Goal: Navigation & Orientation: Find specific page/section

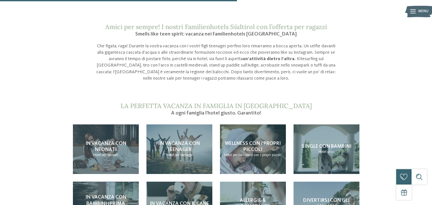
scroll to position [479, 0]
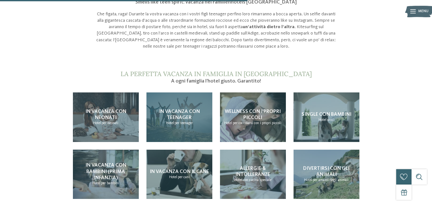
click at [188, 122] on div "In vacanza con teenager Hotel per teenager" at bounding box center [179, 117] width 66 height 50
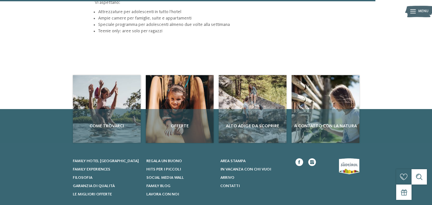
scroll to position [767, 0]
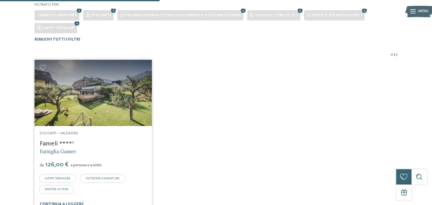
scroll to position [171, 0]
